Goal: Information Seeking & Learning: Find specific fact

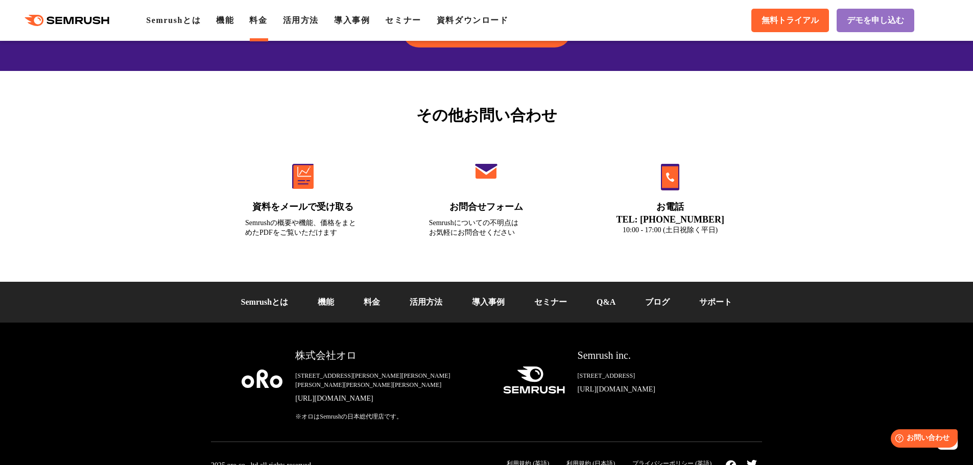
scroll to position [3441, 0]
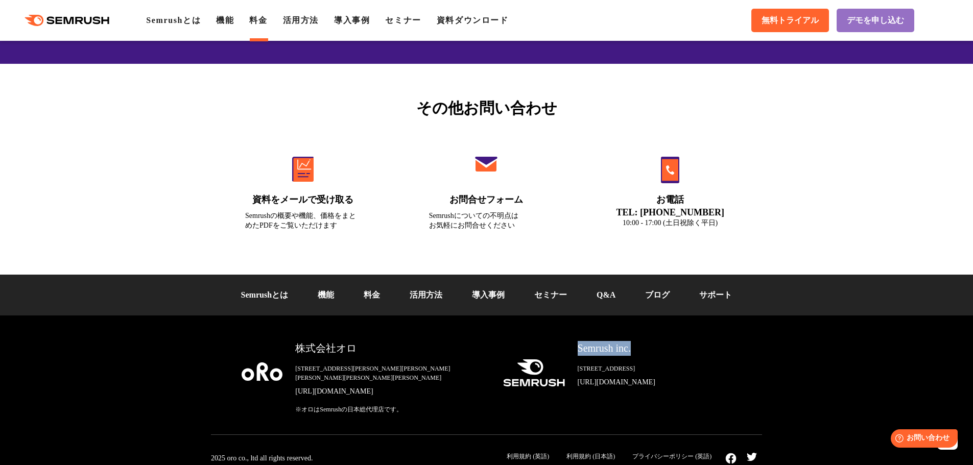
drag, startPoint x: 577, startPoint y: 350, endPoint x: 400, endPoint y: 356, distance: 176.8
click at [640, 349] on div "Semrush inc." at bounding box center [654, 348] width 154 height 15
copy div "Semrush inc."
click at [611, 296] on link "Q&A" at bounding box center [605, 295] width 19 height 9
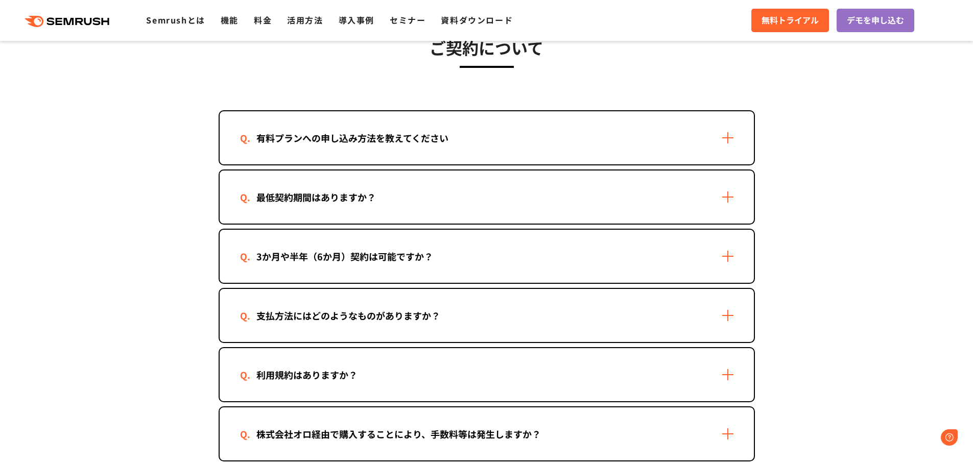
click at [309, 311] on div "支払方法にはどのようなものがありますか？" at bounding box center [348, 315] width 216 height 15
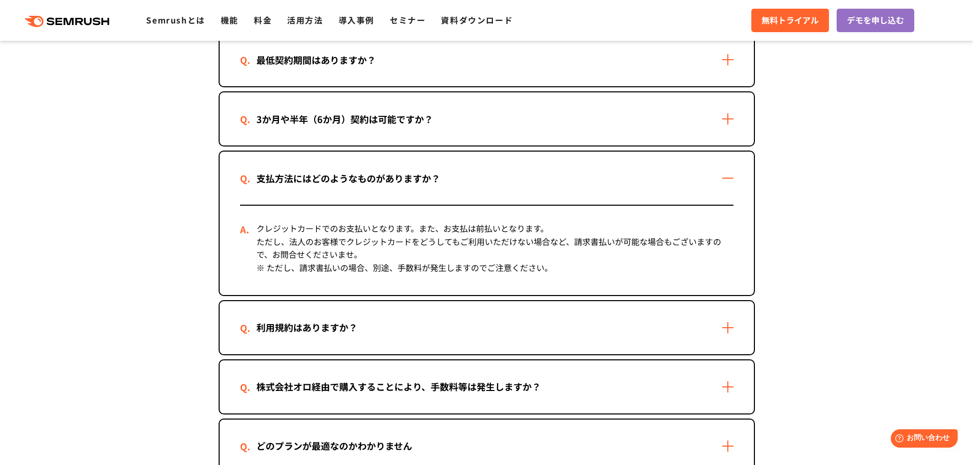
scroll to position [408, 0]
